Goal: Navigation & Orientation: Understand site structure

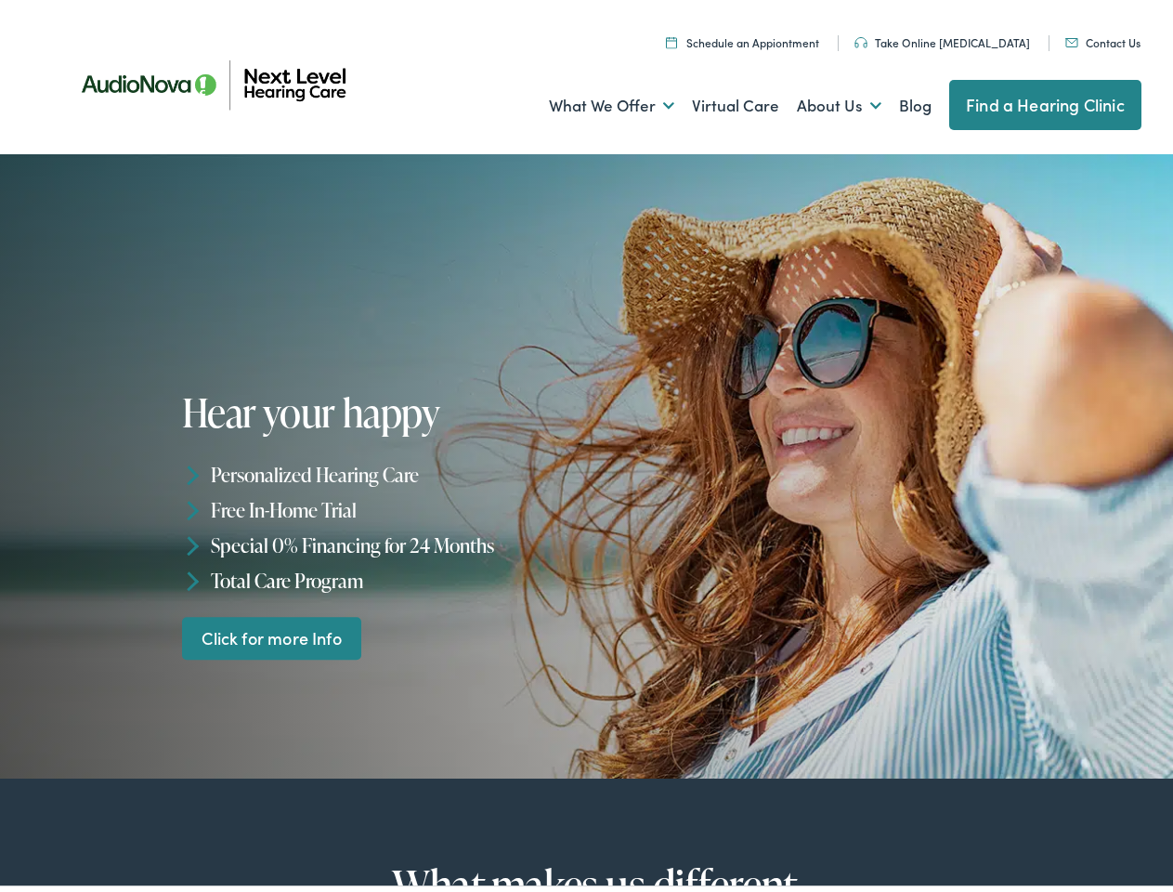
click at [586, 446] on div "Hear your happy Personalized Hearing Care Free In-Home Trial Special 0% Financi…" at bounding box center [387, 520] width 411 height 269
click at [595, 100] on link "What We Offer" at bounding box center [611, 100] width 125 height 69
click at [819, 100] on link "About Us" at bounding box center [839, 100] width 85 height 69
click at [586, 461] on li "Personalized Hearing Care" at bounding box center [387, 469] width 411 height 35
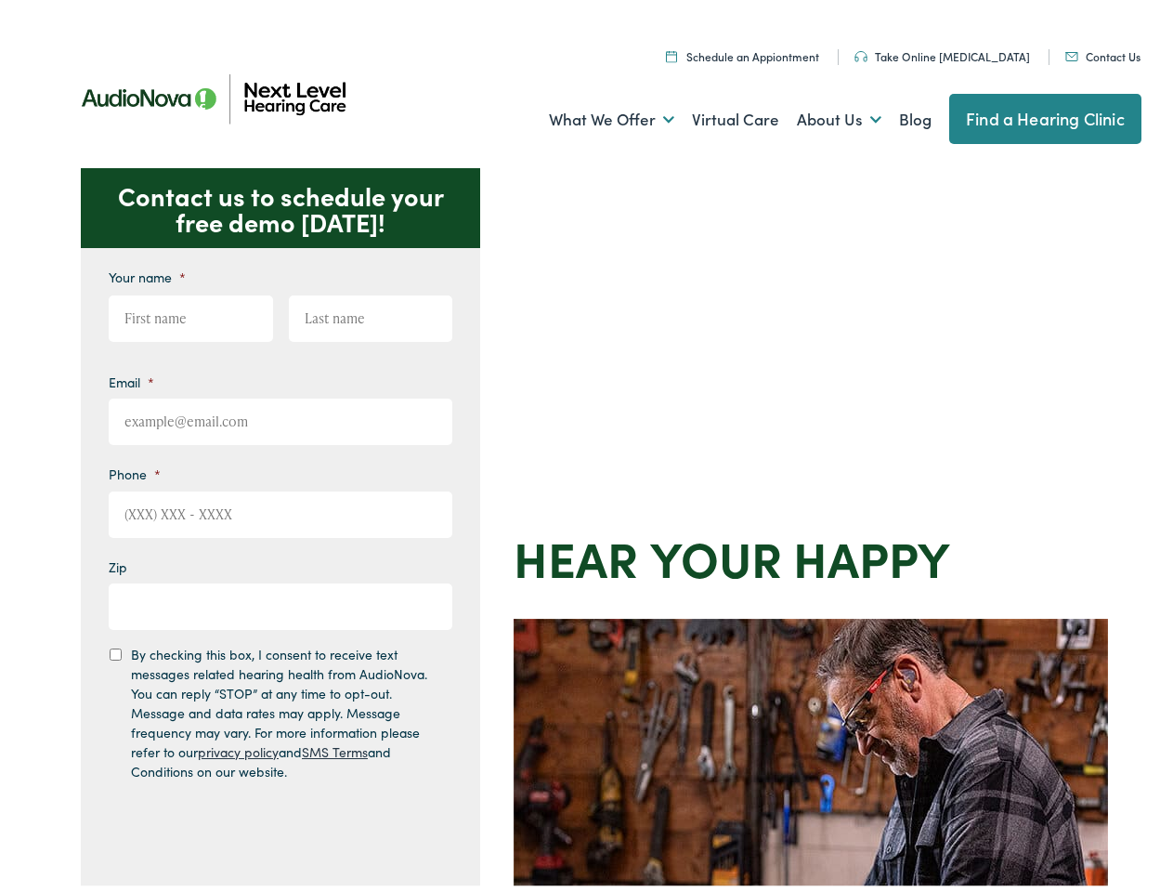
click at [586, 446] on div "Contact us to schedule your free demo [DATE]! Give us a call [PHONE_NUMBER] Ema…" at bounding box center [594, 809] width 1189 height 1292
click at [595, 114] on link "What We Offer" at bounding box center [611, 114] width 125 height 69
click at [819, 114] on link "About Us" at bounding box center [839, 114] width 85 height 69
